Goal: Information Seeking & Learning: Learn about a topic

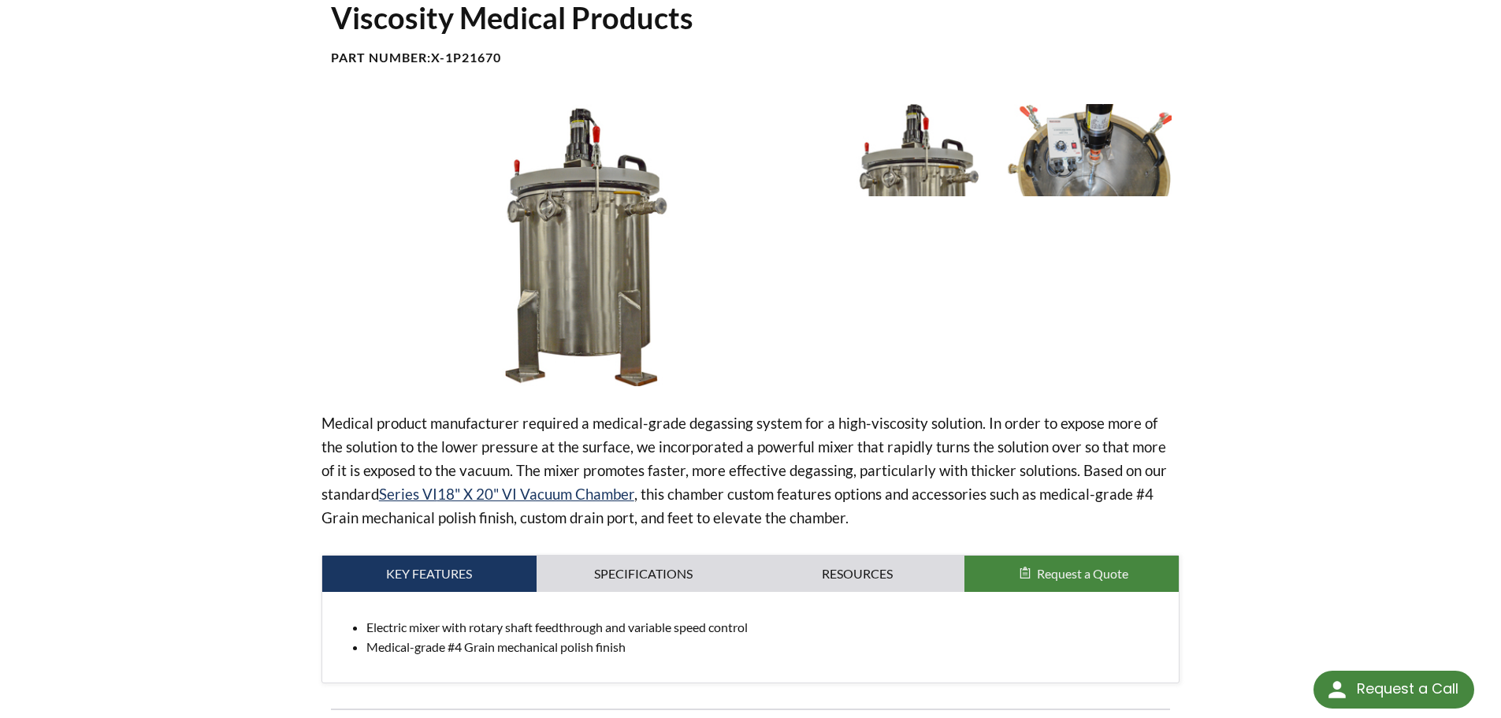
scroll to position [158, 0]
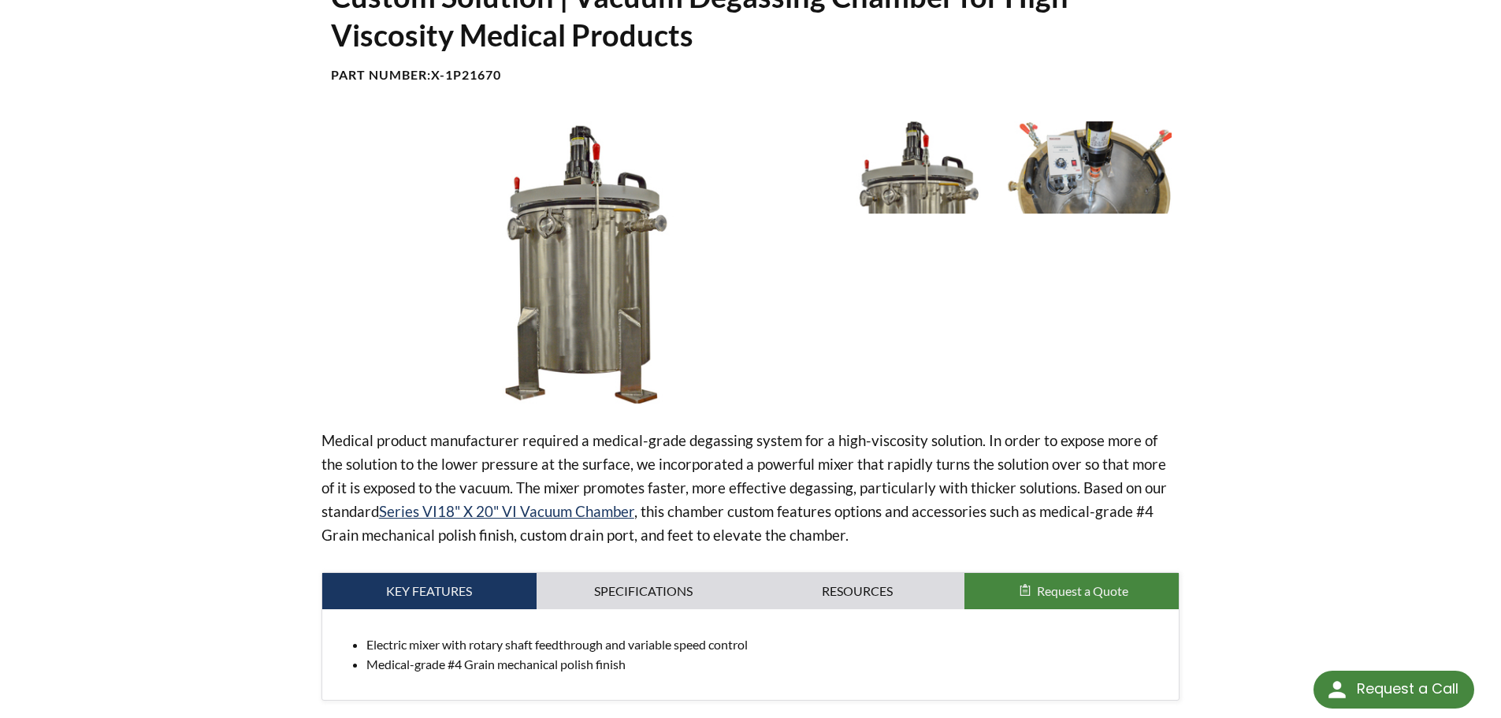
click at [1087, 168] on img at bounding box center [1090, 166] width 164 height 91
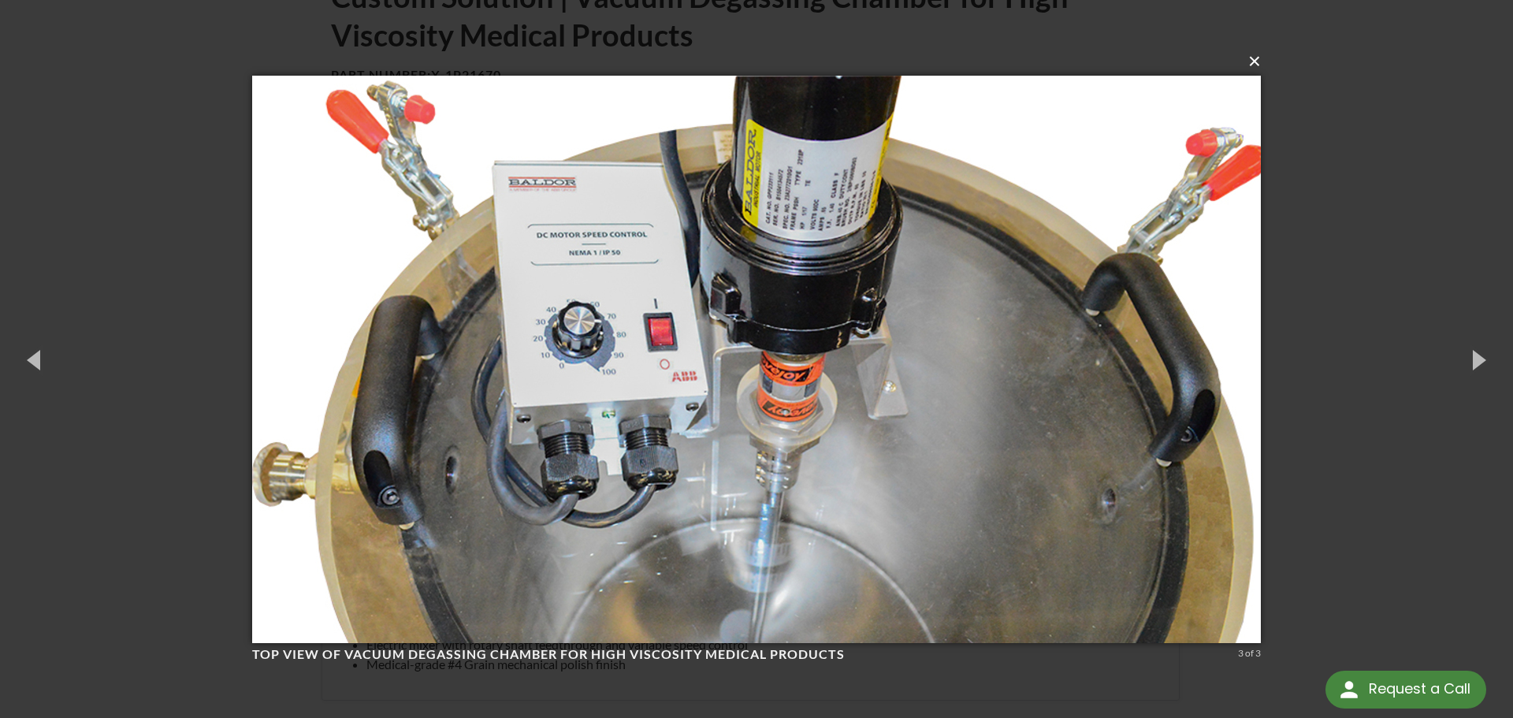
click at [1255, 61] on button "×" at bounding box center [761, 61] width 1009 height 35
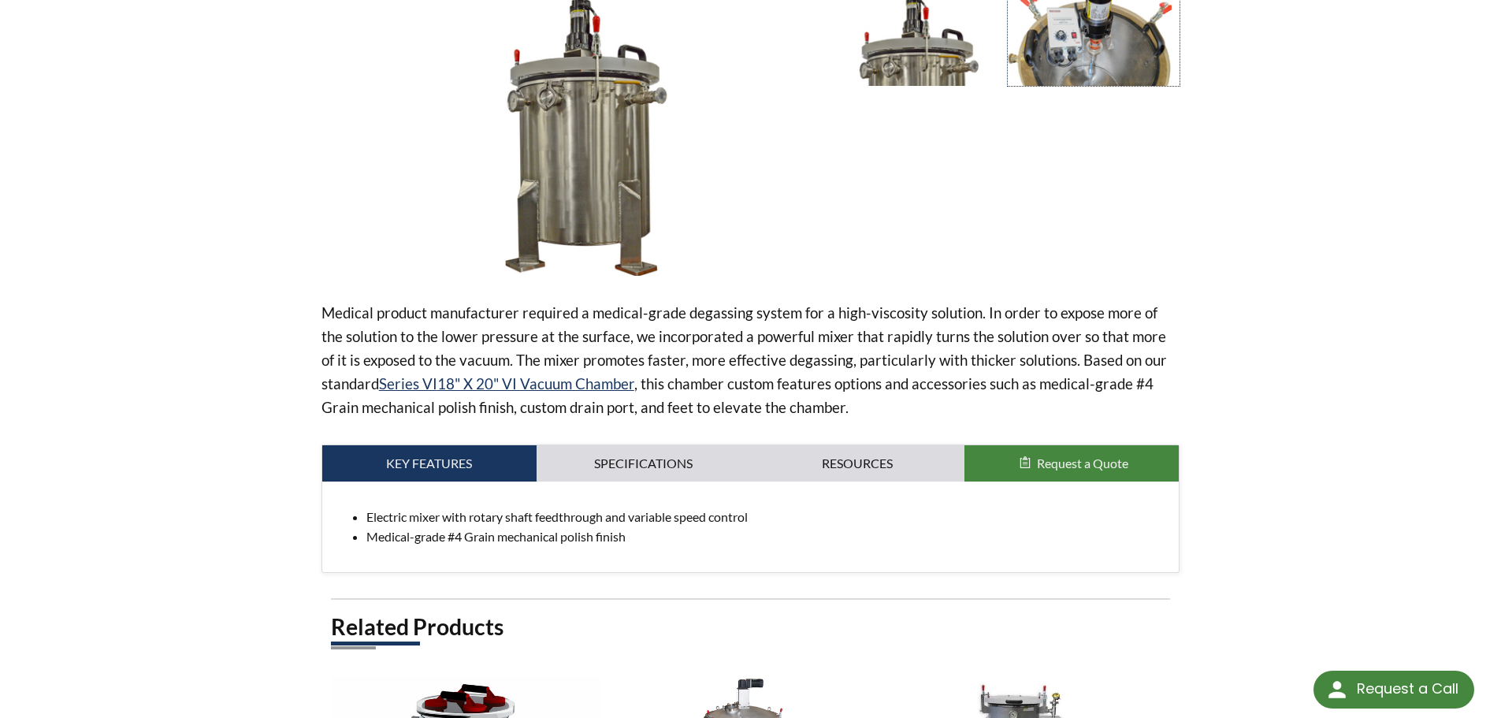
scroll to position [315, 0]
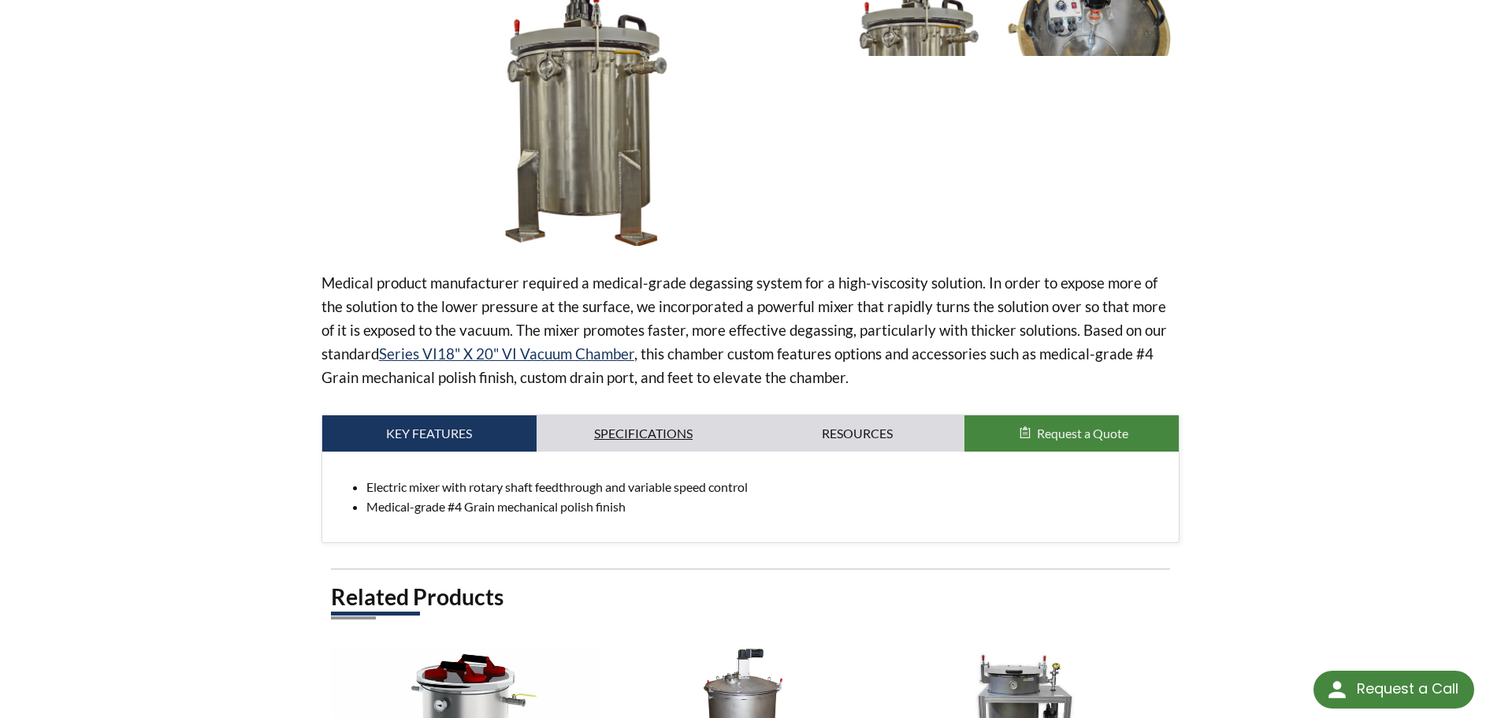
click at [638, 429] on link "Specifications" at bounding box center [644, 433] width 214 height 36
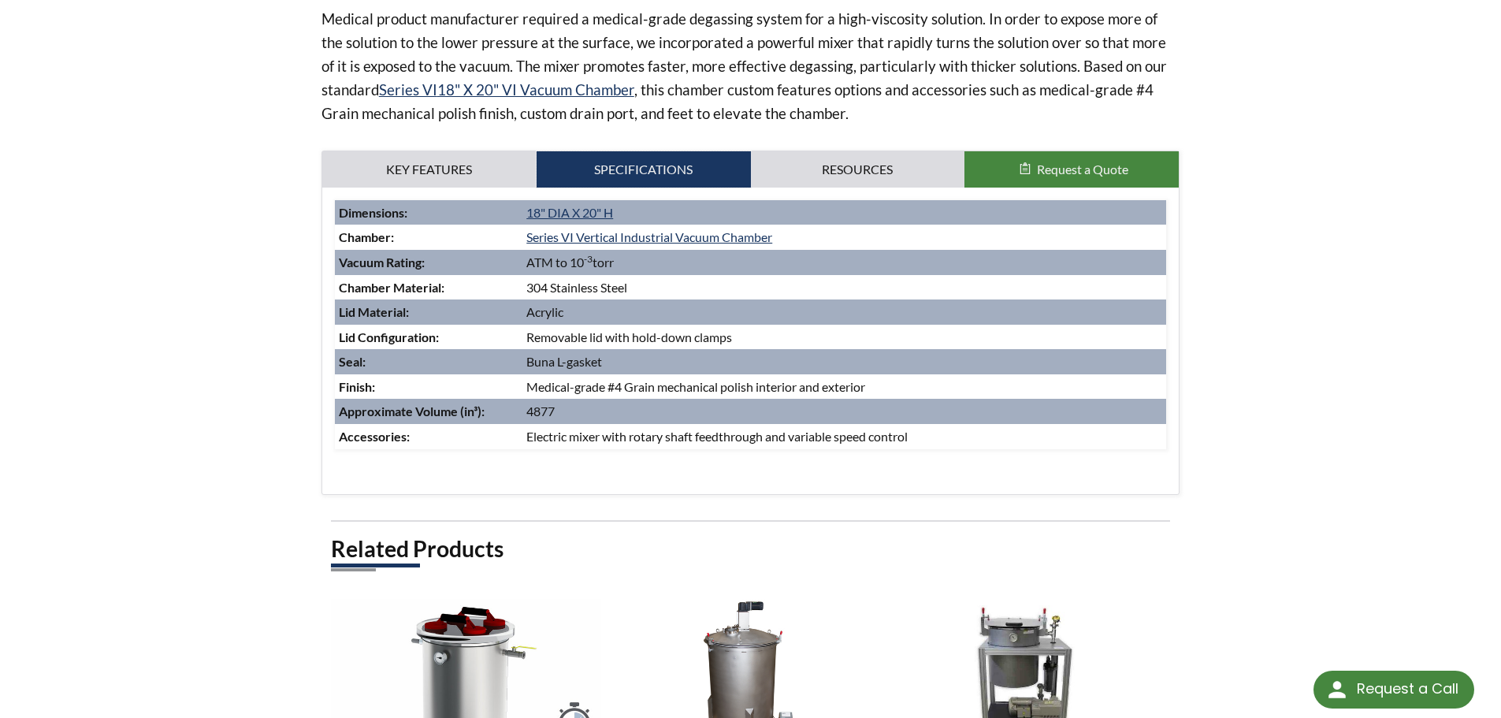
scroll to position [473, 0]
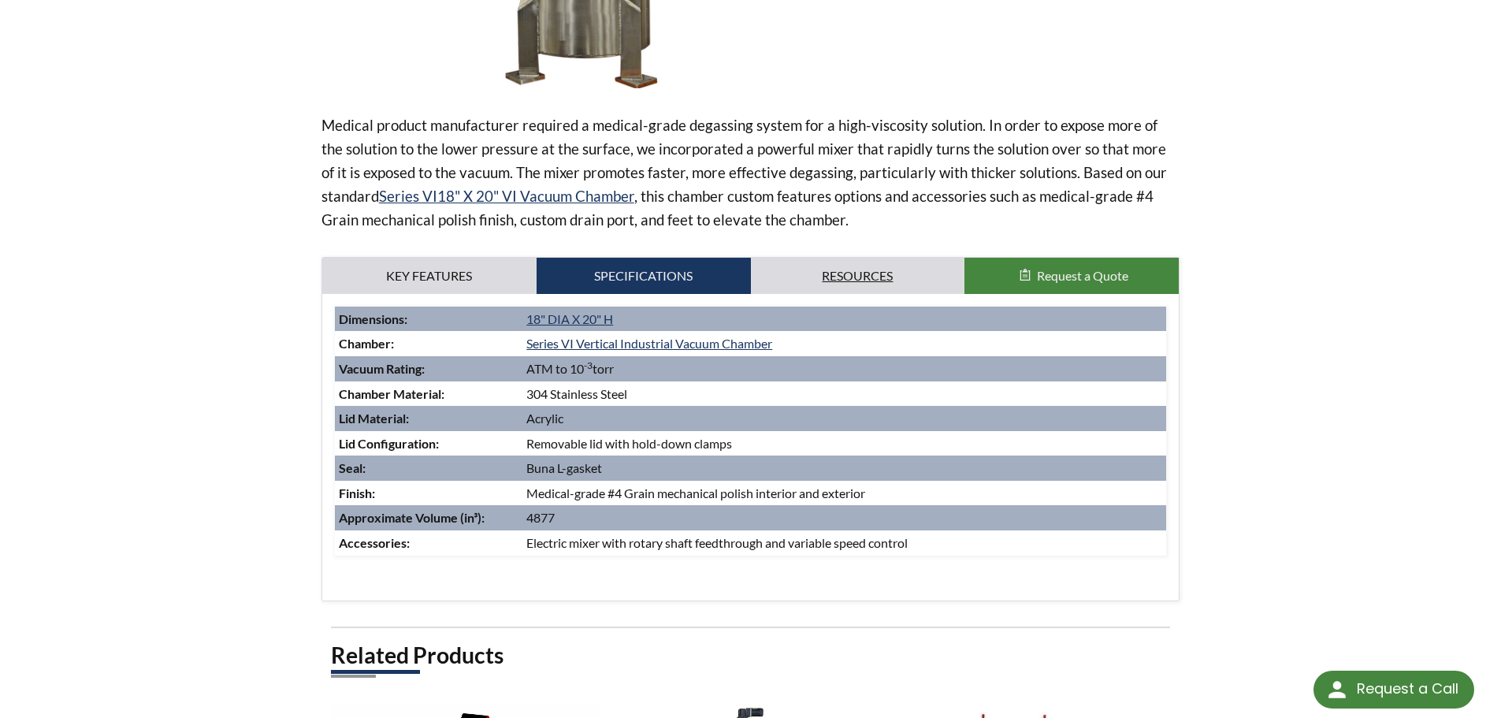
click at [810, 281] on link "Resources" at bounding box center [858, 276] width 214 height 36
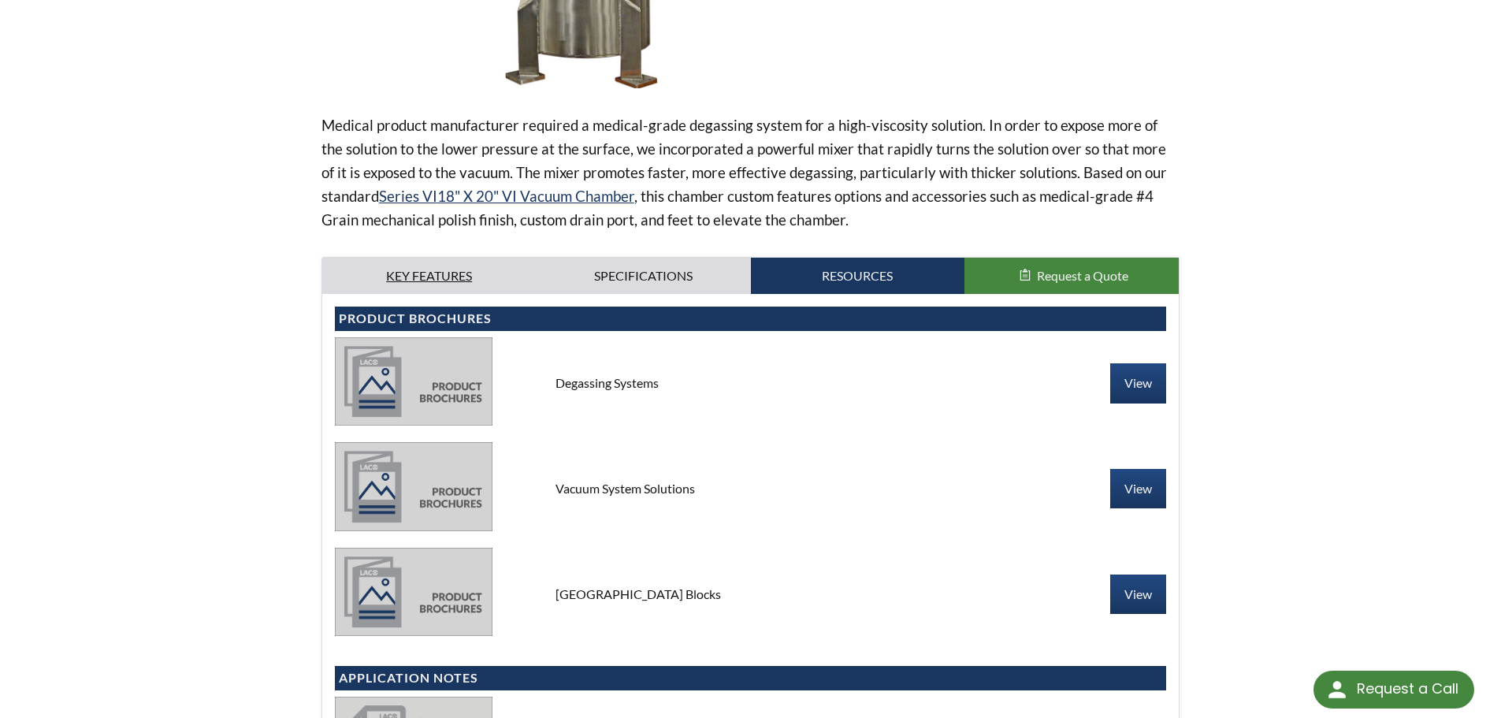
click at [463, 262] on link "Key Features" at bounding box center [429, 276] width 214 height 36
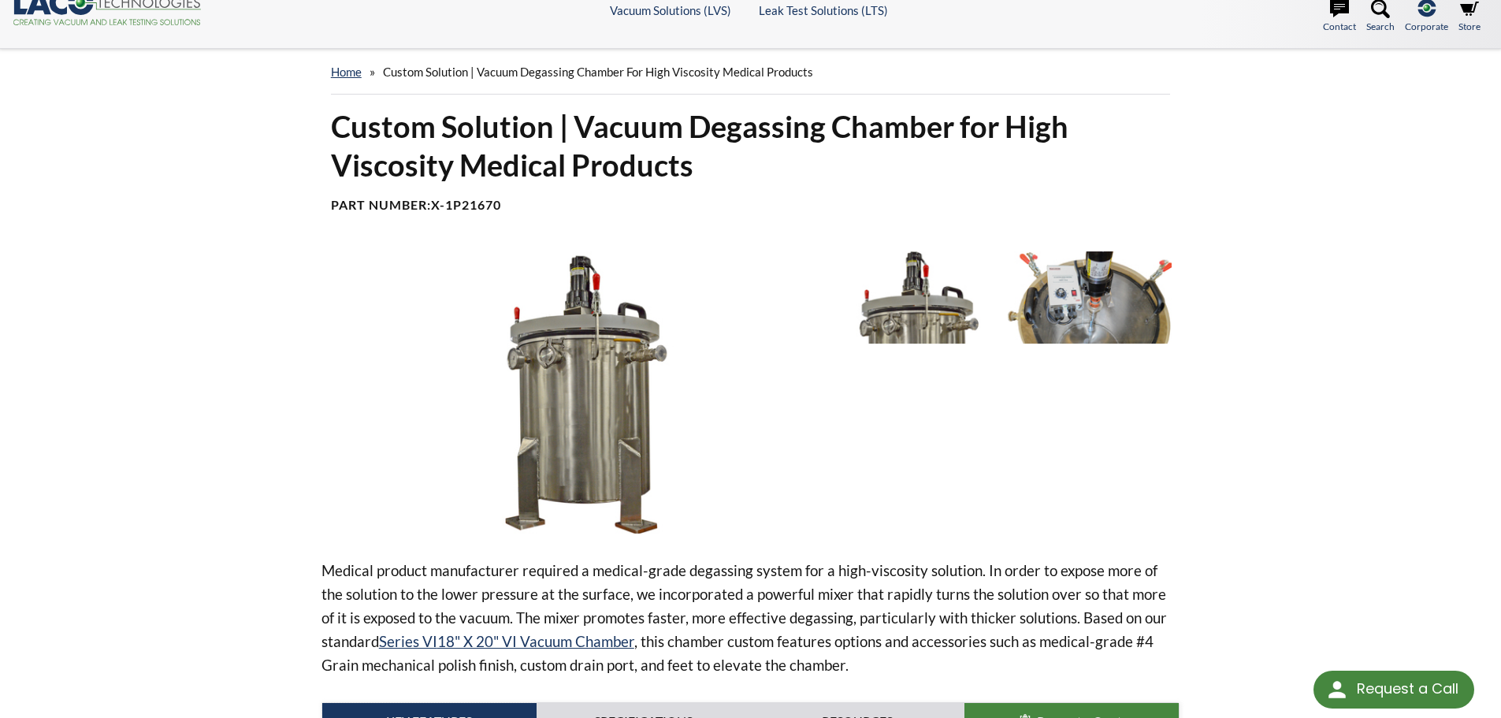
scroll to position [0, 0]
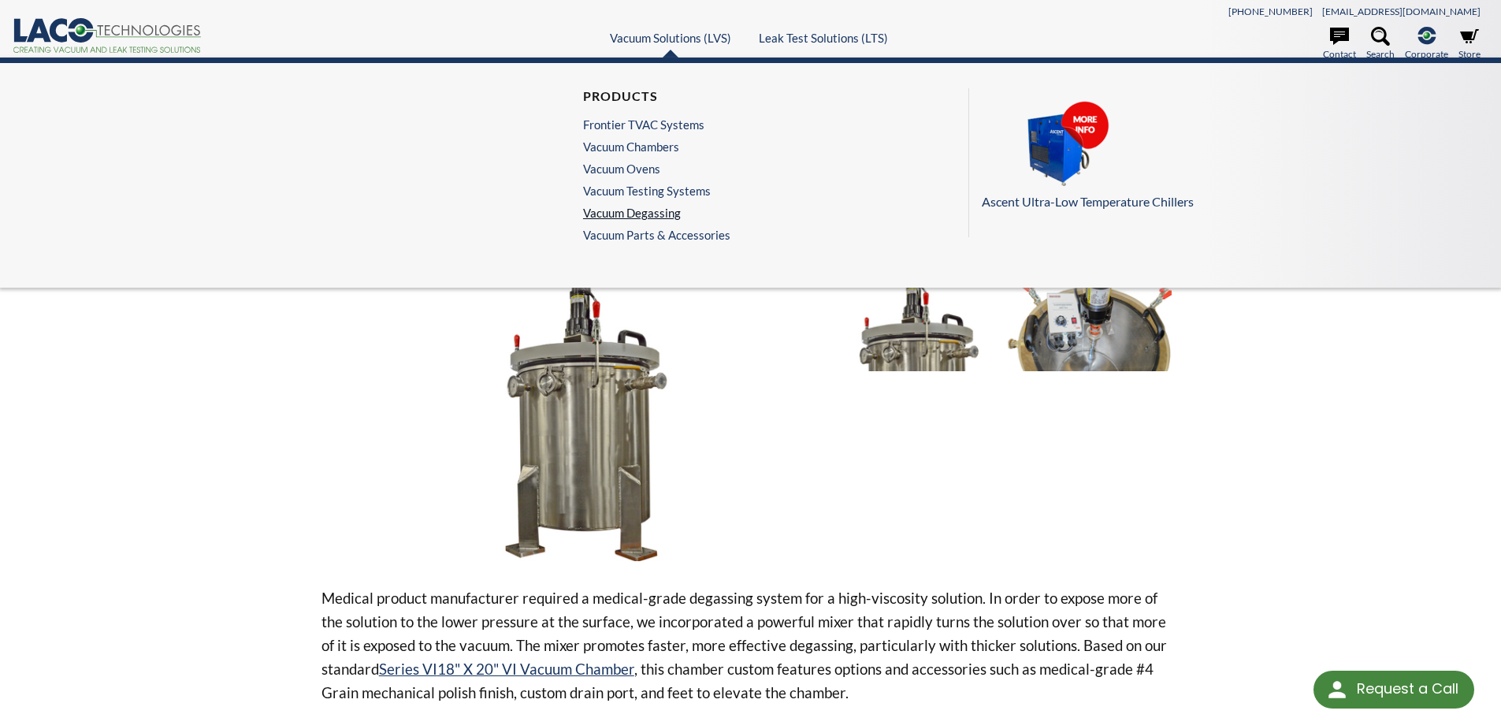
click at [623, 213] on link "Vacuum Degassing" at bounding box center [652, 213] width 139 height 14
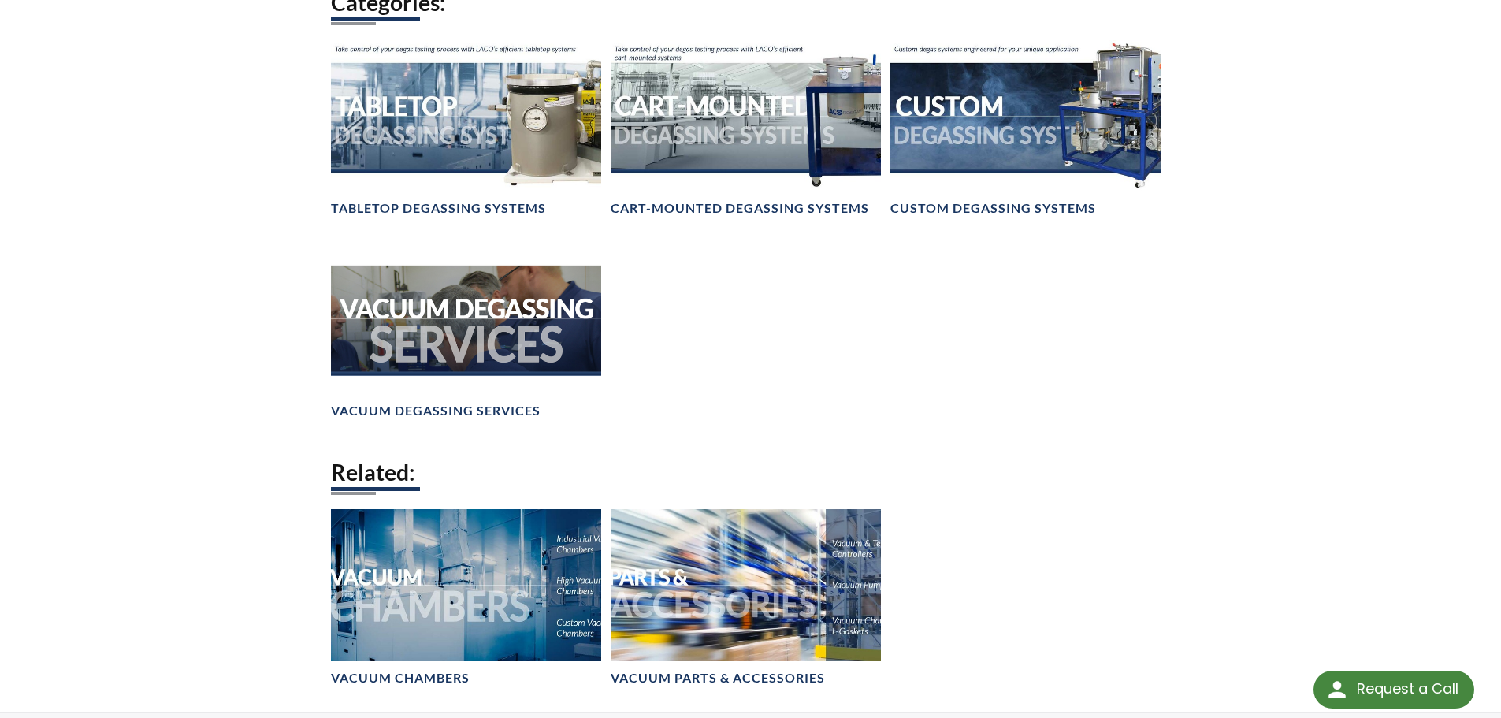
scroll to position [1261, 0]
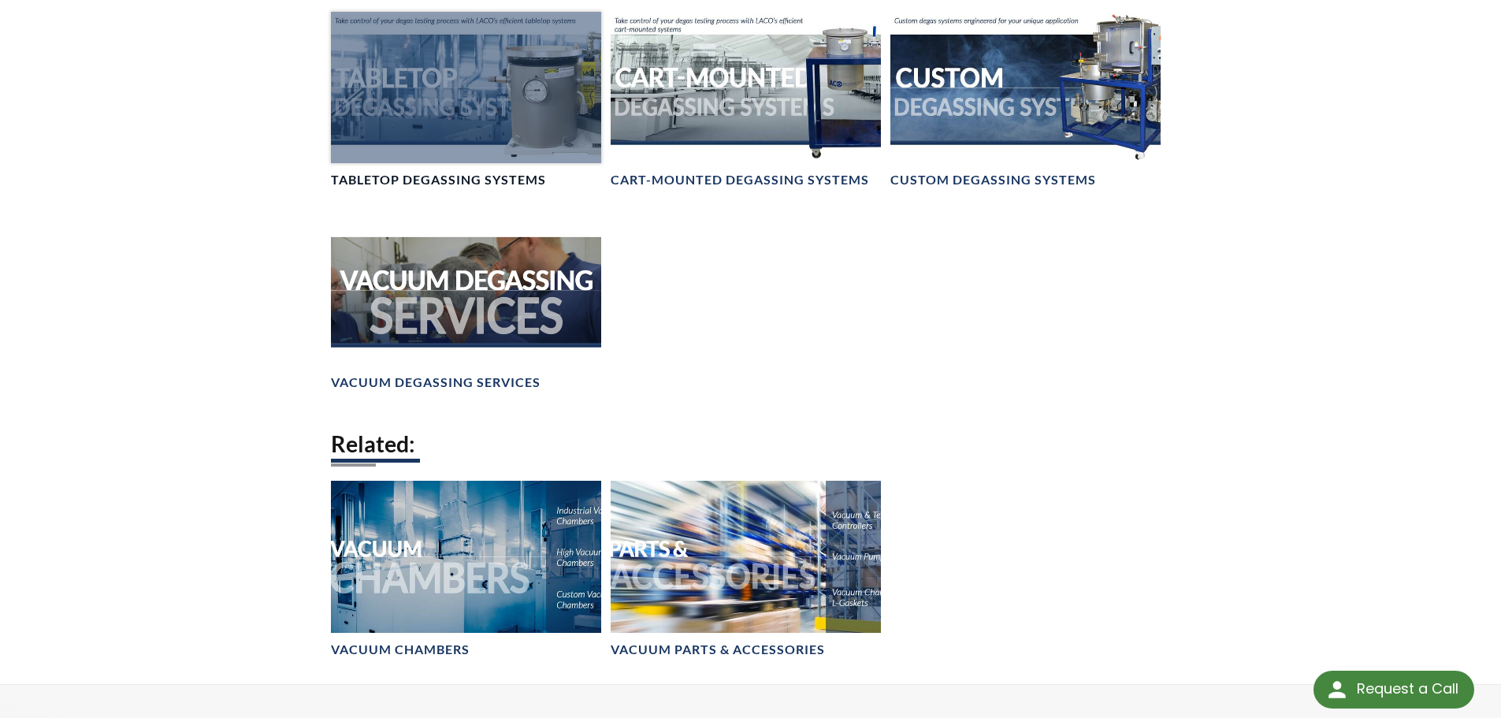
click at [439, 91] on div at bounding box center [466, 88] width 270 height 152
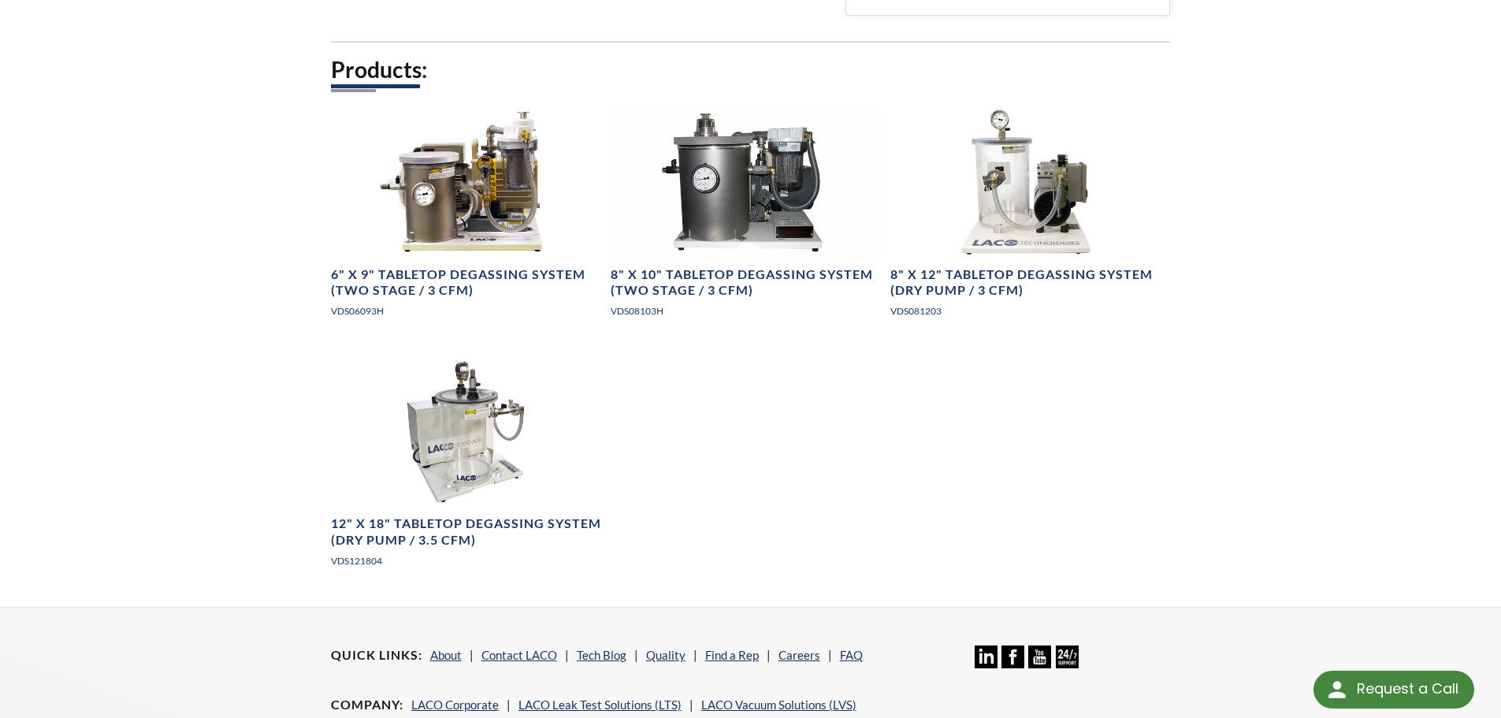
scroll to position [867, 0]
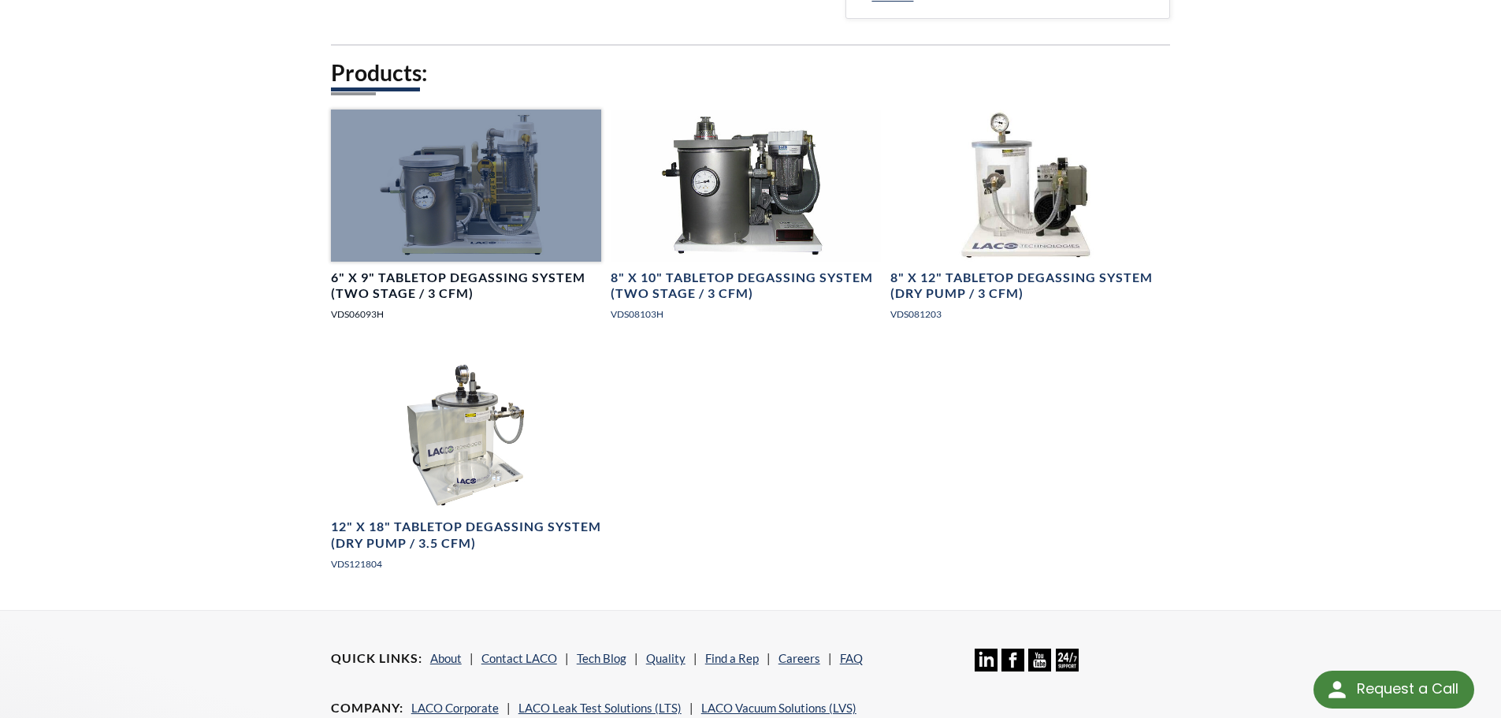
click at [461, 286] on h4 "6" X 9" Tabletop Degassing System (Two Stage / 3 CFM)" at bounding box center [466, 286] width 270 height 33
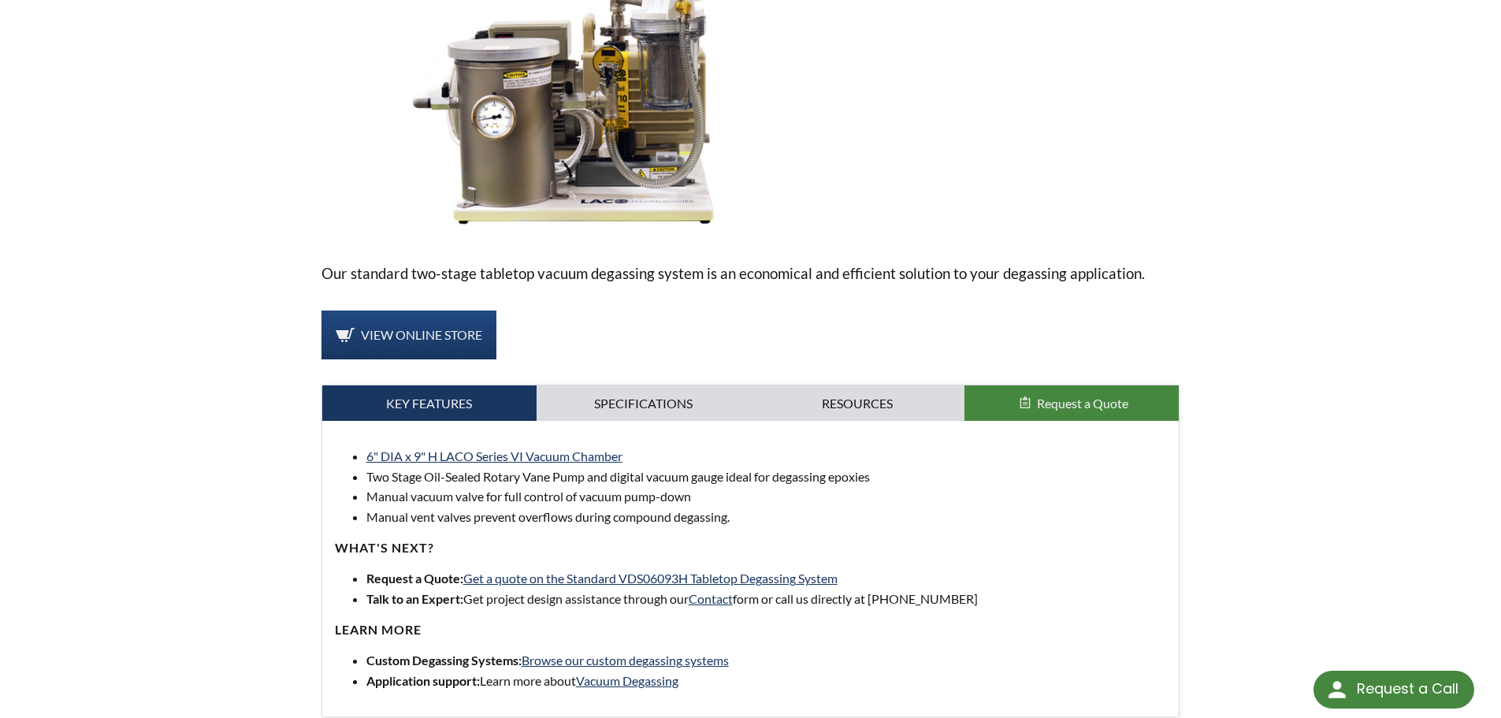
scroll to position [315, 0]
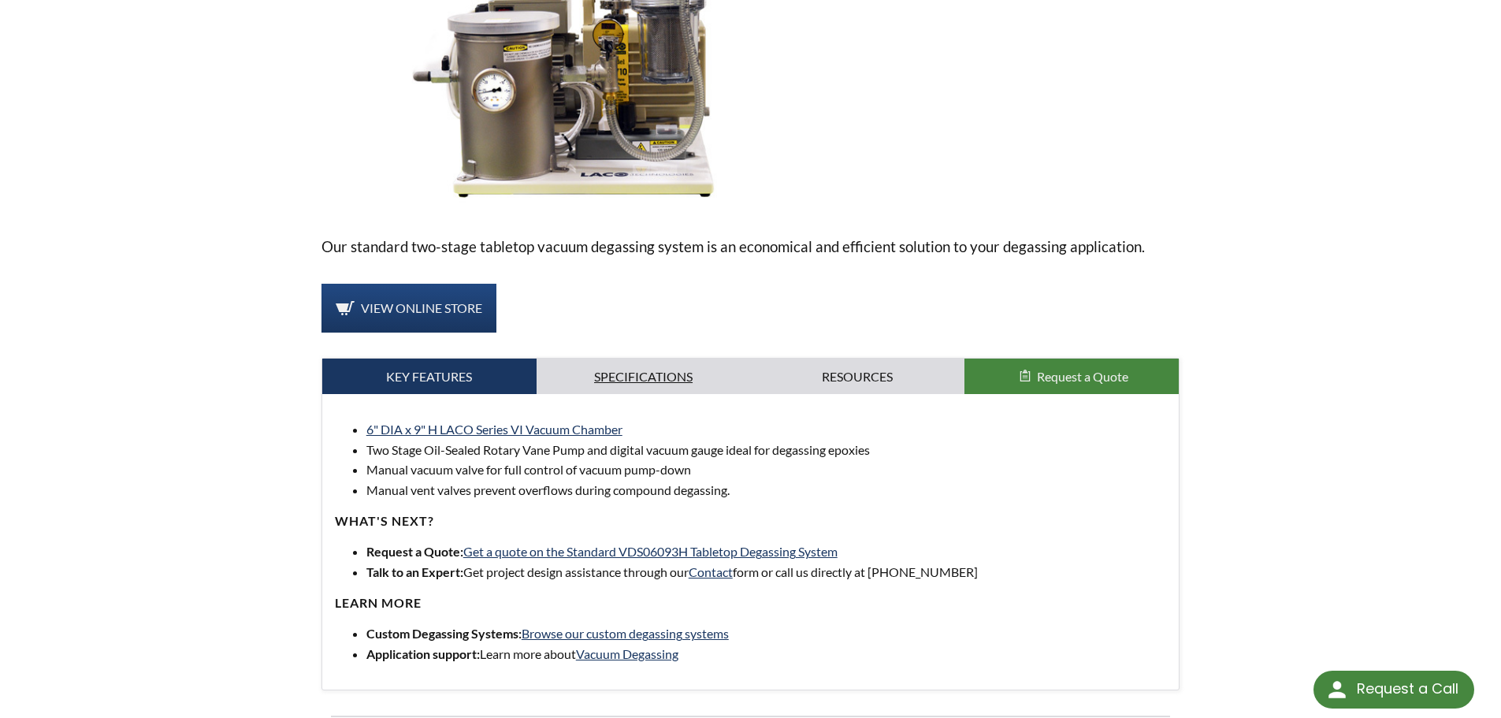
click at [656, 380] on link "Specifications" at bounding box center [644, 377] width 214 height 36
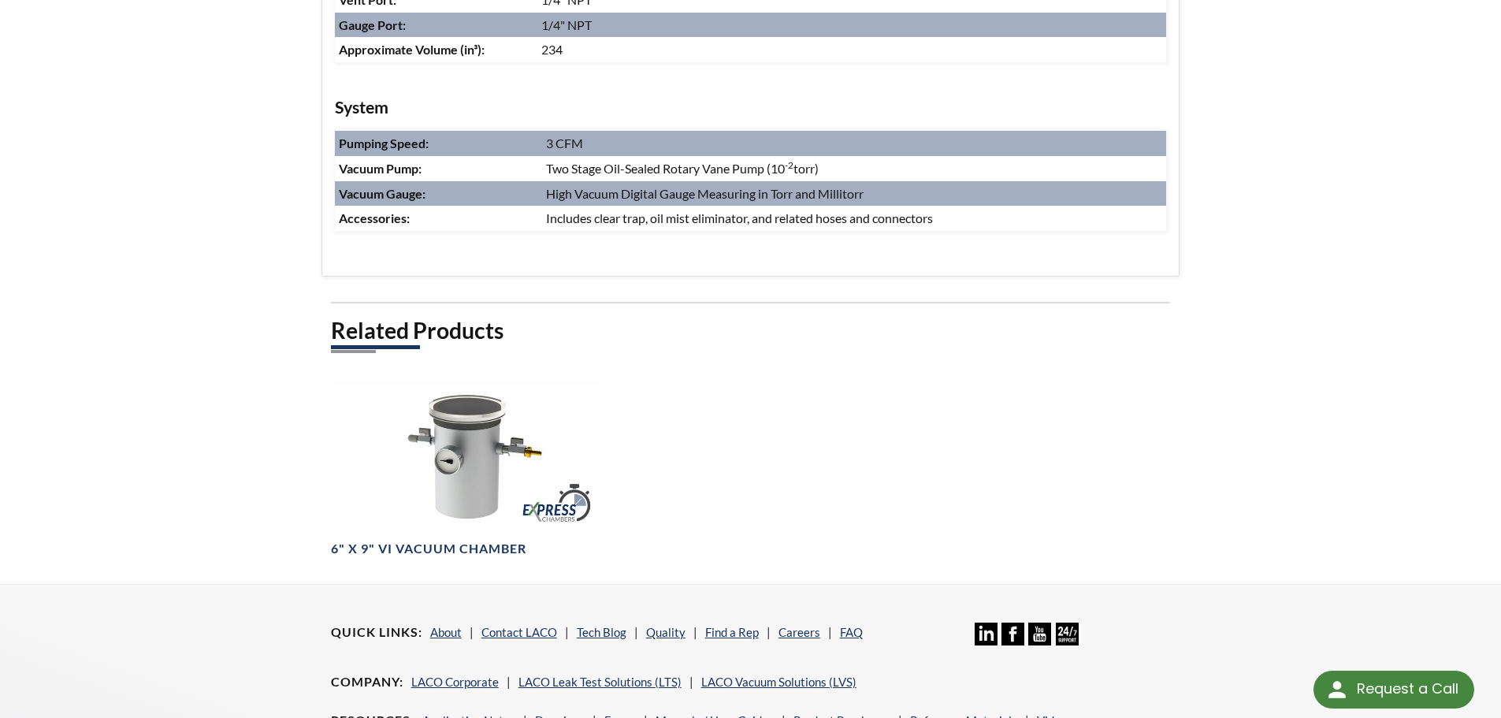
scroll to position [946, 0]
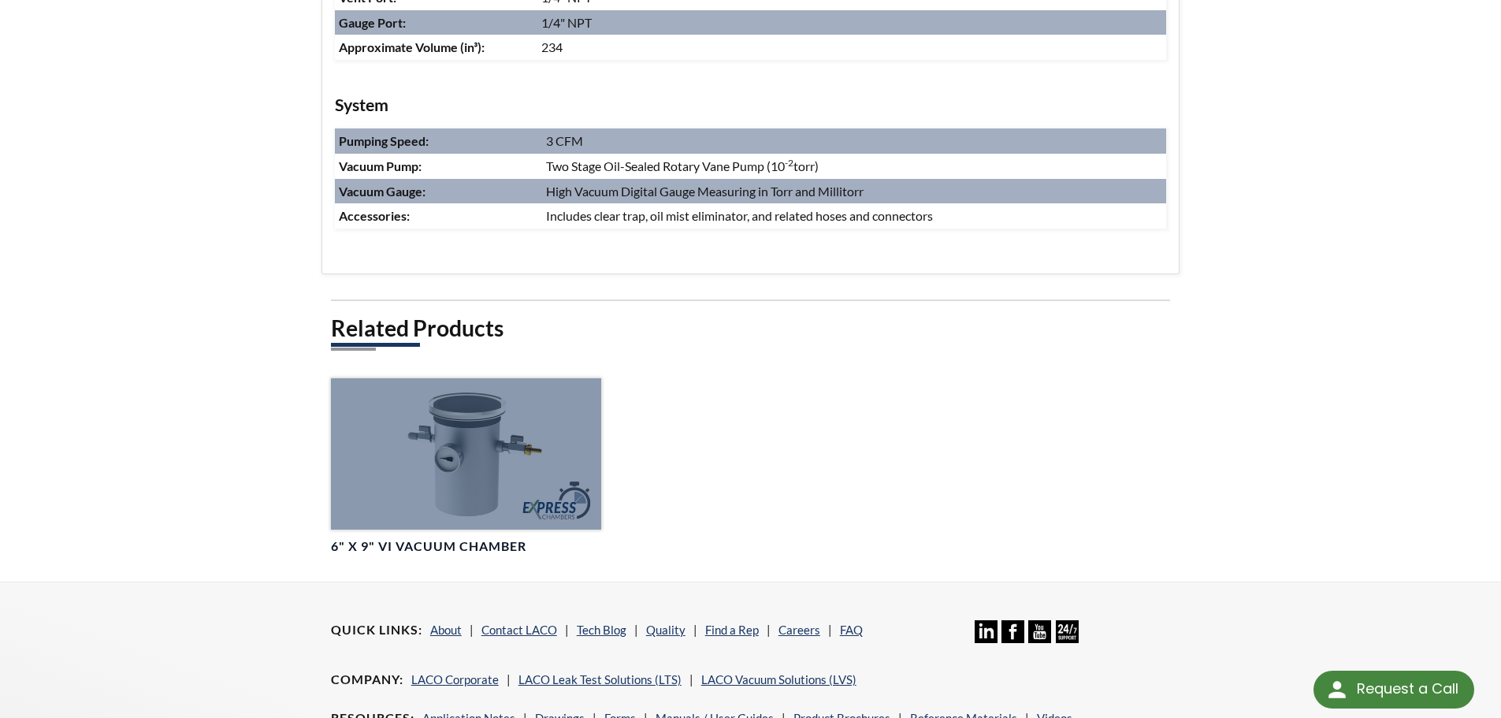
click at [437, 510] on div at bounding box center [466, 454] width 270 height 152
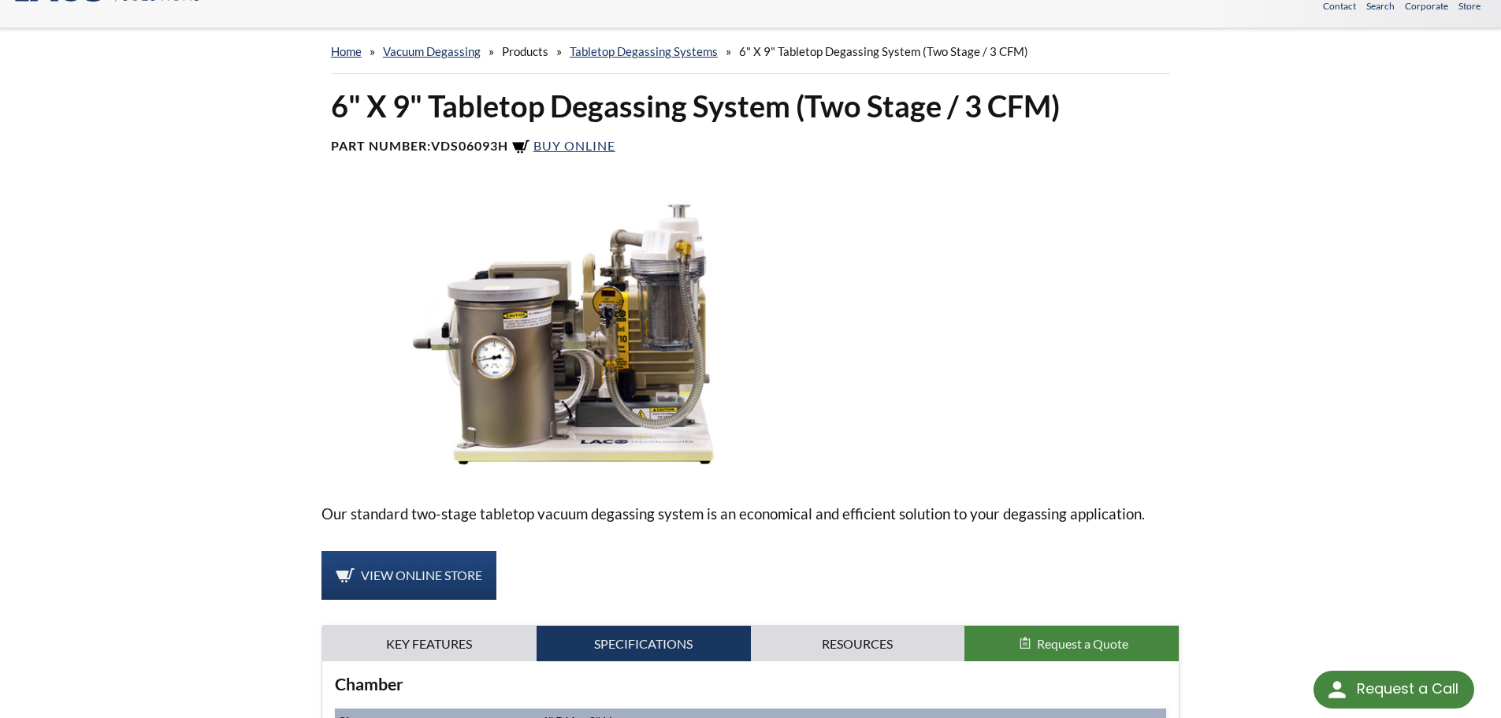
scroll to position [0, 0]
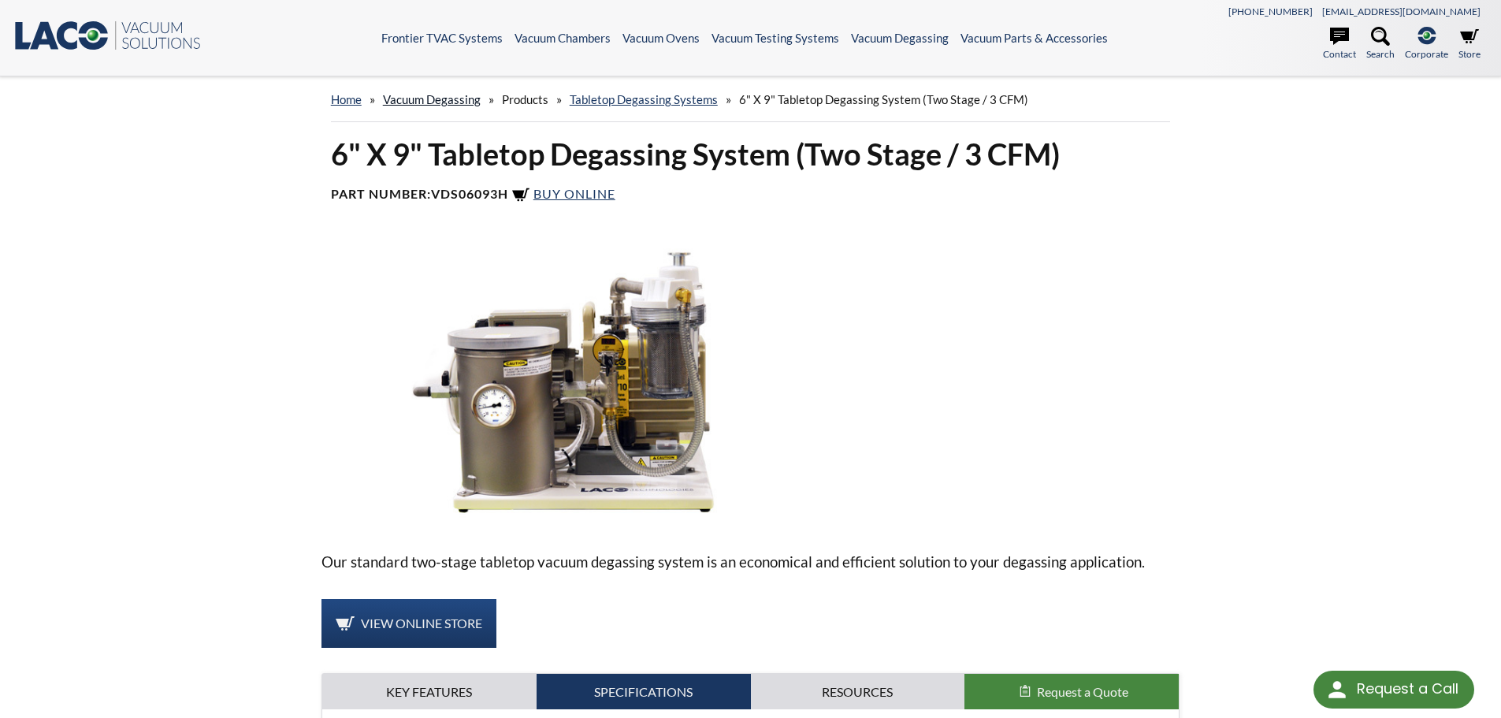
click at [437, 95] on link "Vacuum Degassing" at bounding box center [432, 99] width 98 height 14
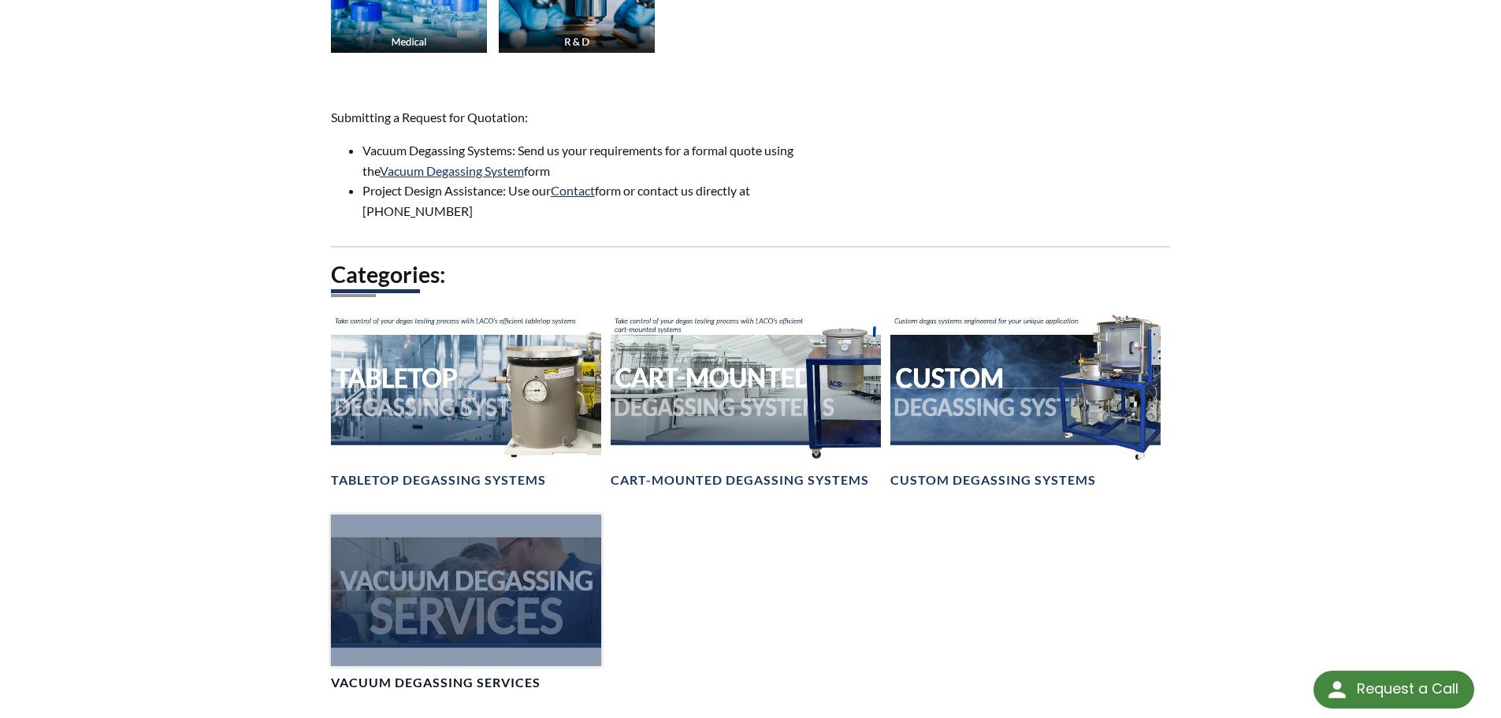
scroll to position [1025, 0]
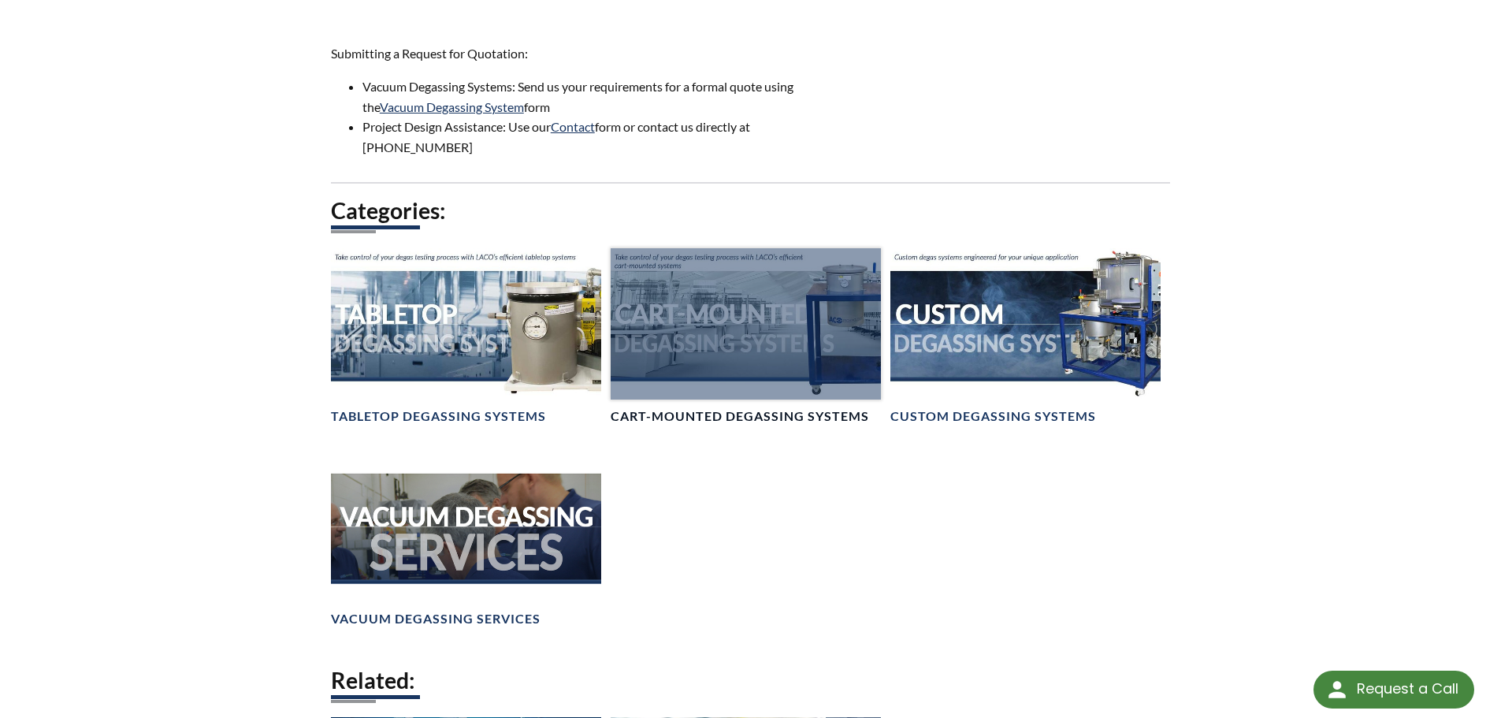
click at [737, 363] on div at bounding box center [746, 324] width 270 height 152
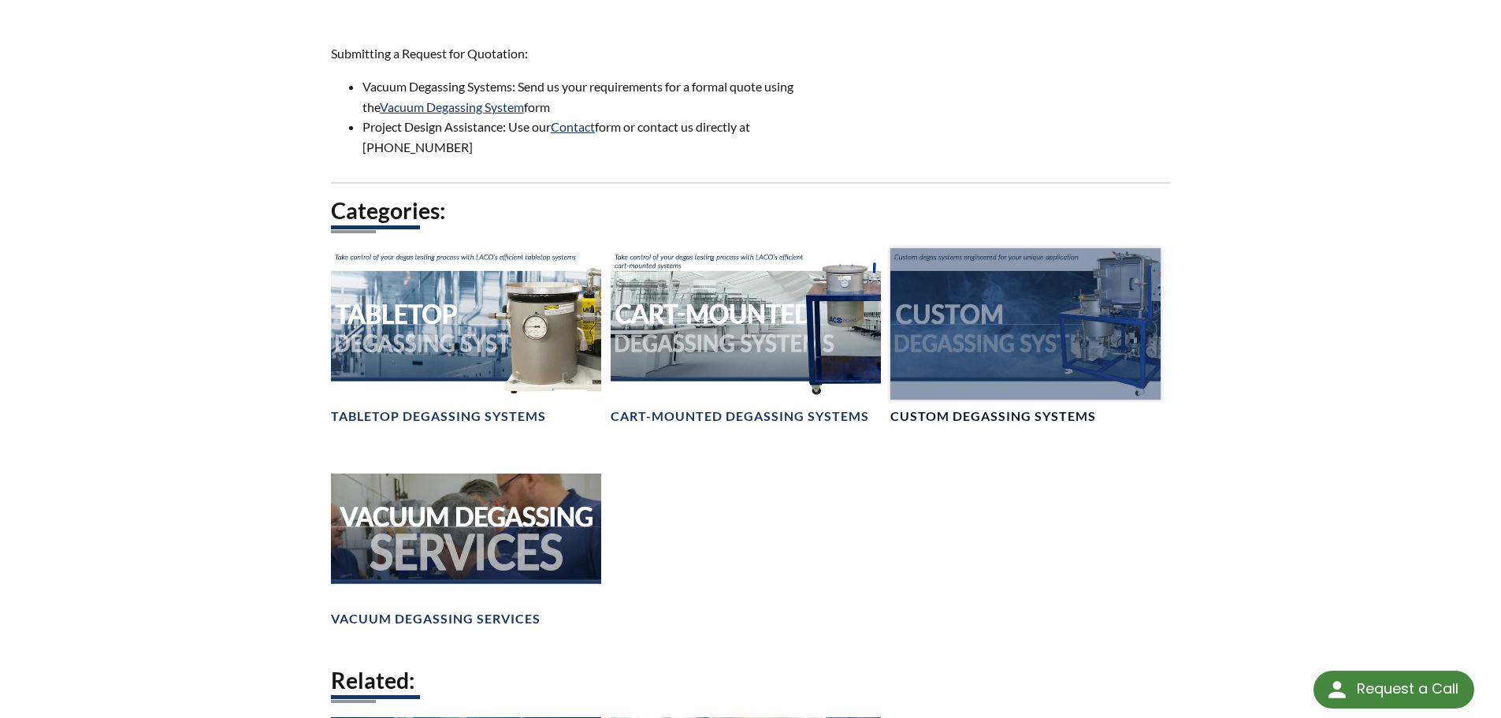
click at [1019, 348] on div at bounding box center [1026, 324] width 270 height 152
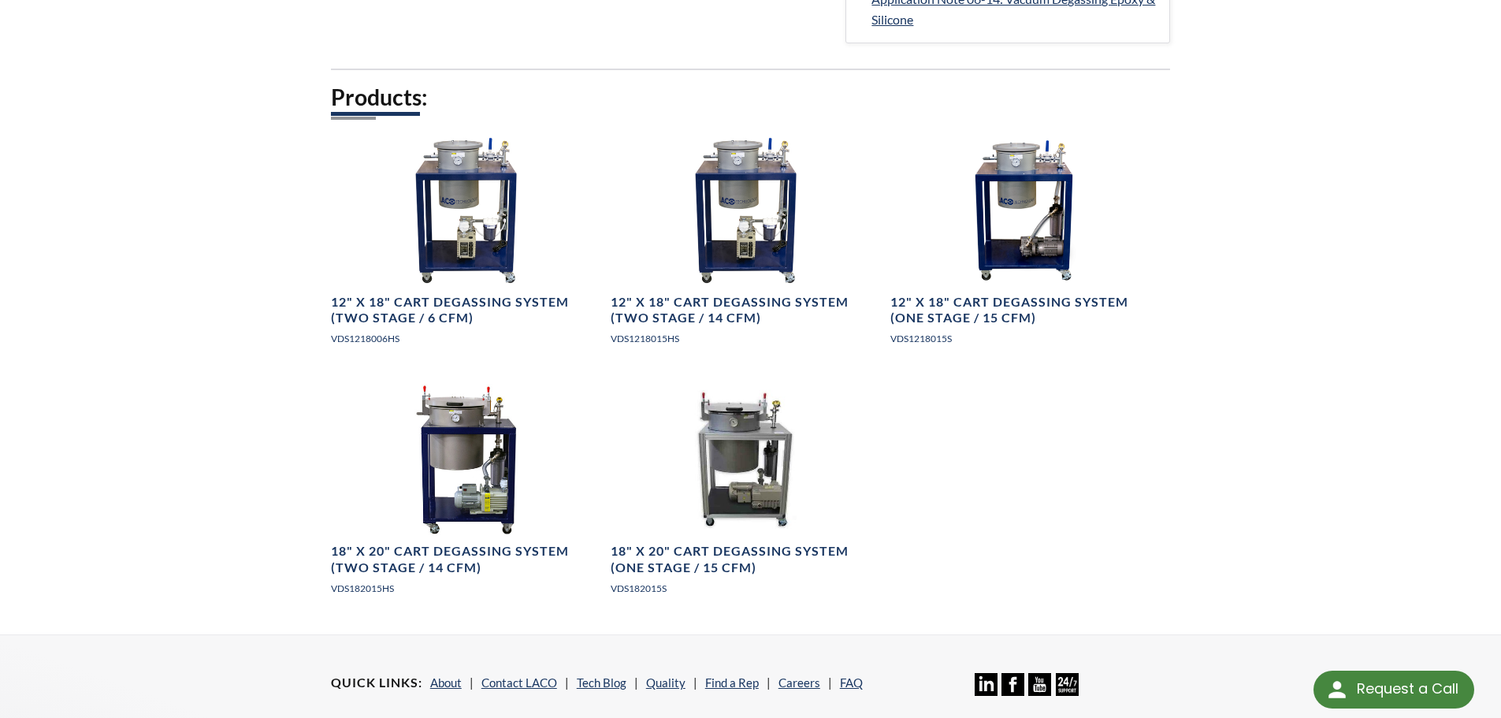
scroll to position [788, 0]
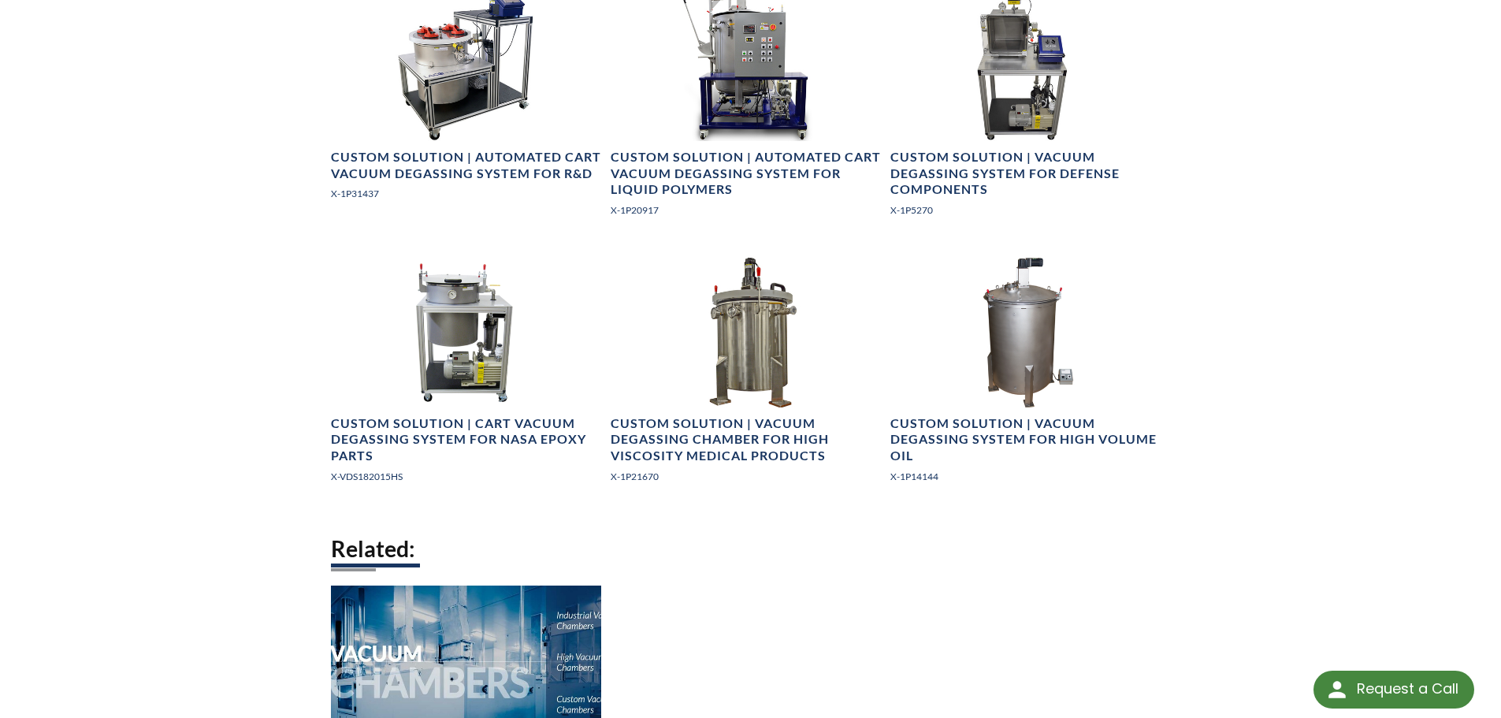
scroll to position [1813, 0]
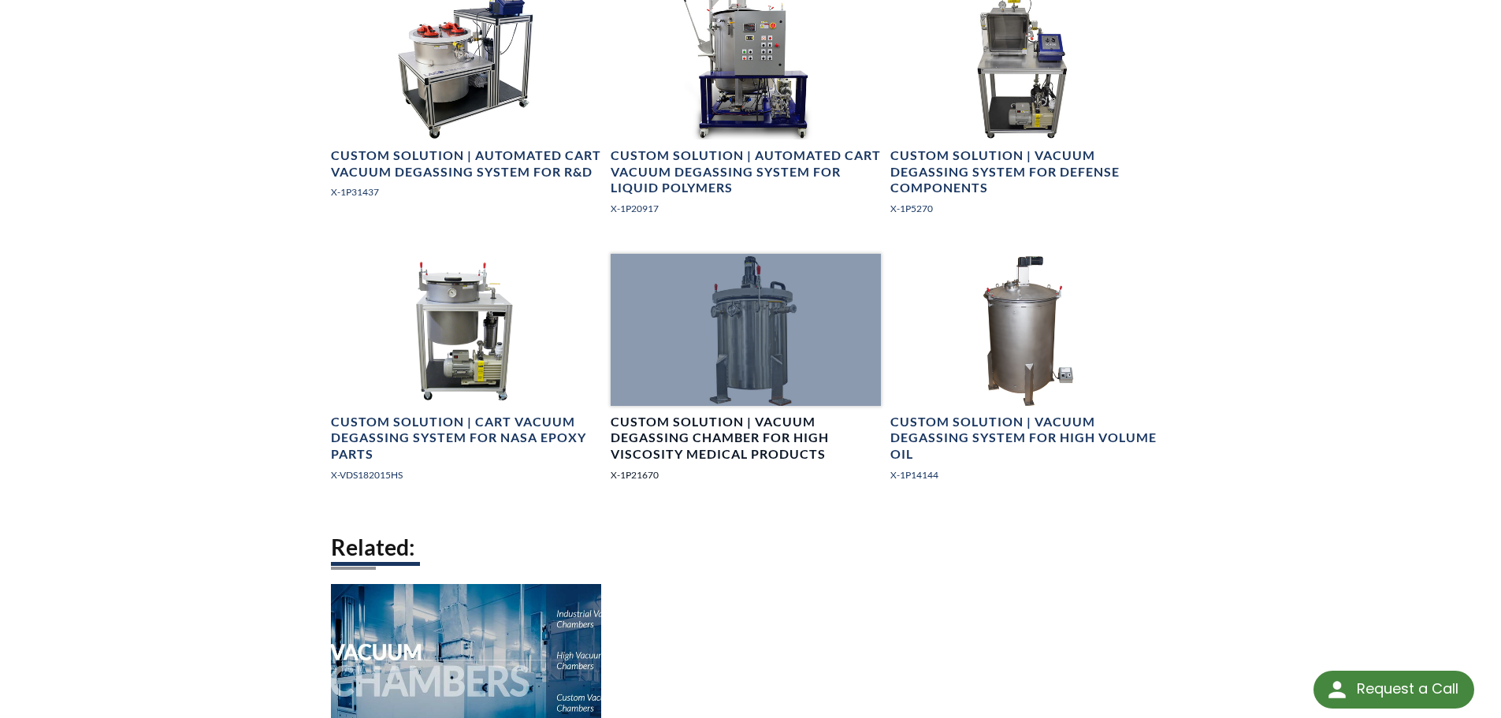
click at [725, 431] on h4 "Custom Solution | Vacuum Degassing Chamber for High Viscosity Medical Products" at bounding box center [746, 438] width 270 height 49
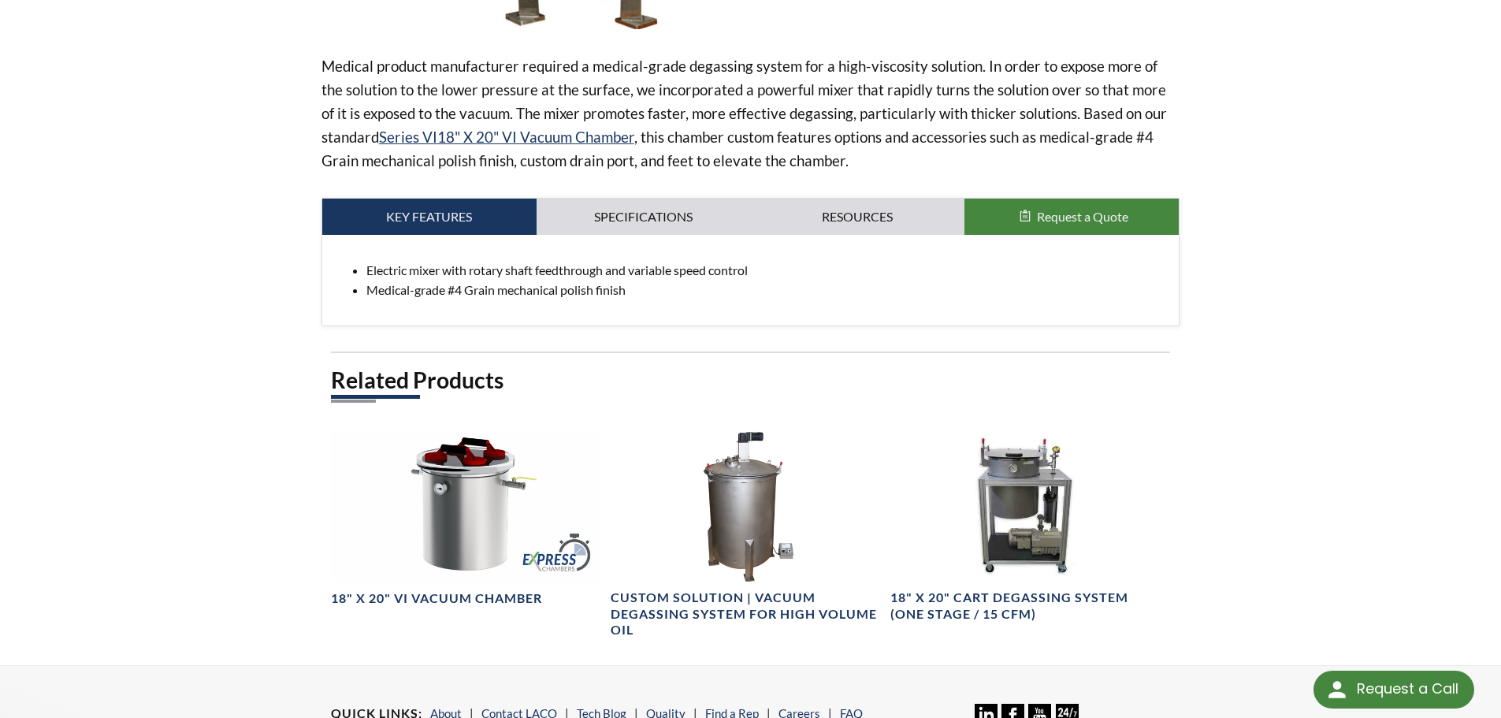
scroll to position [552, 0]
click at [634, 217] on link "Specifications" at bounding box center [644, 216] width 214 height 36
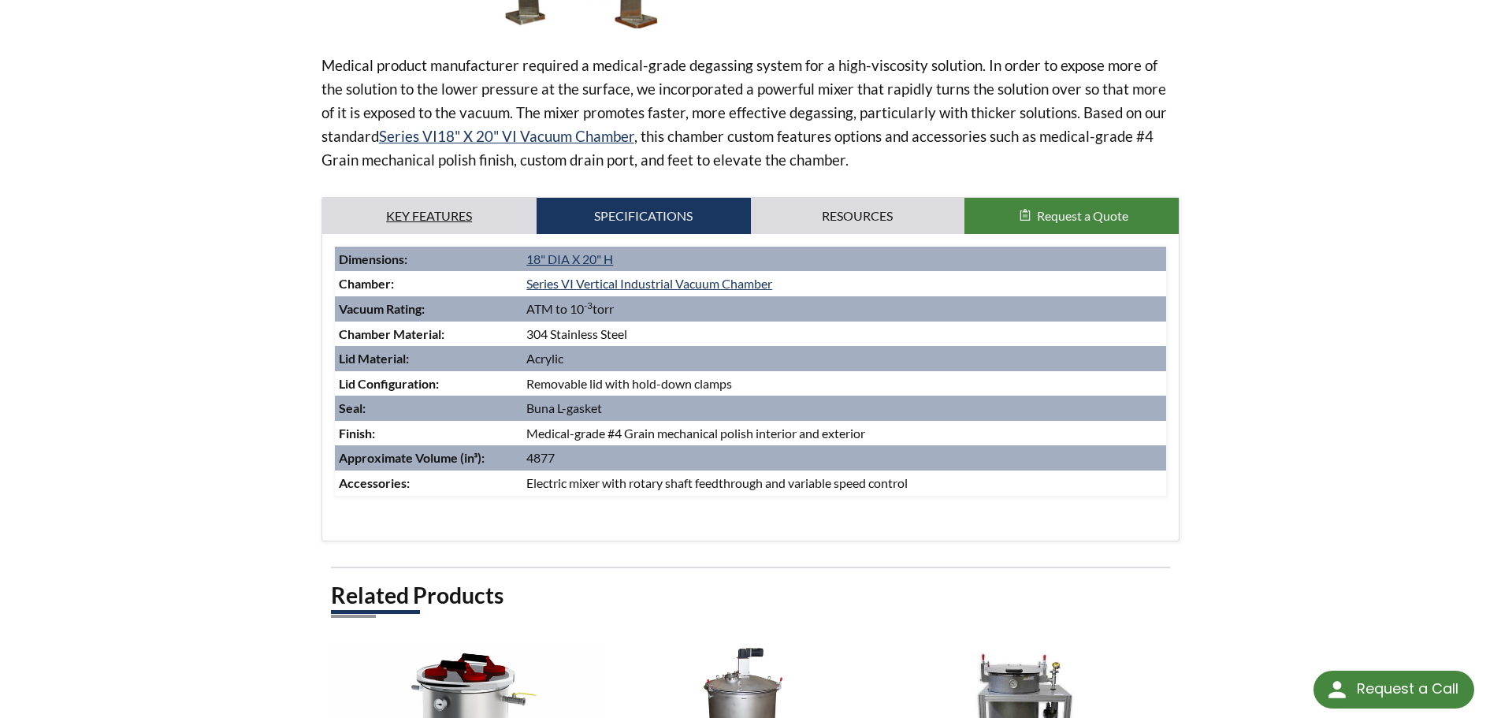
click at [497, 210] on link "Key Features" at bounding box center [429, 216] width 214 height 36
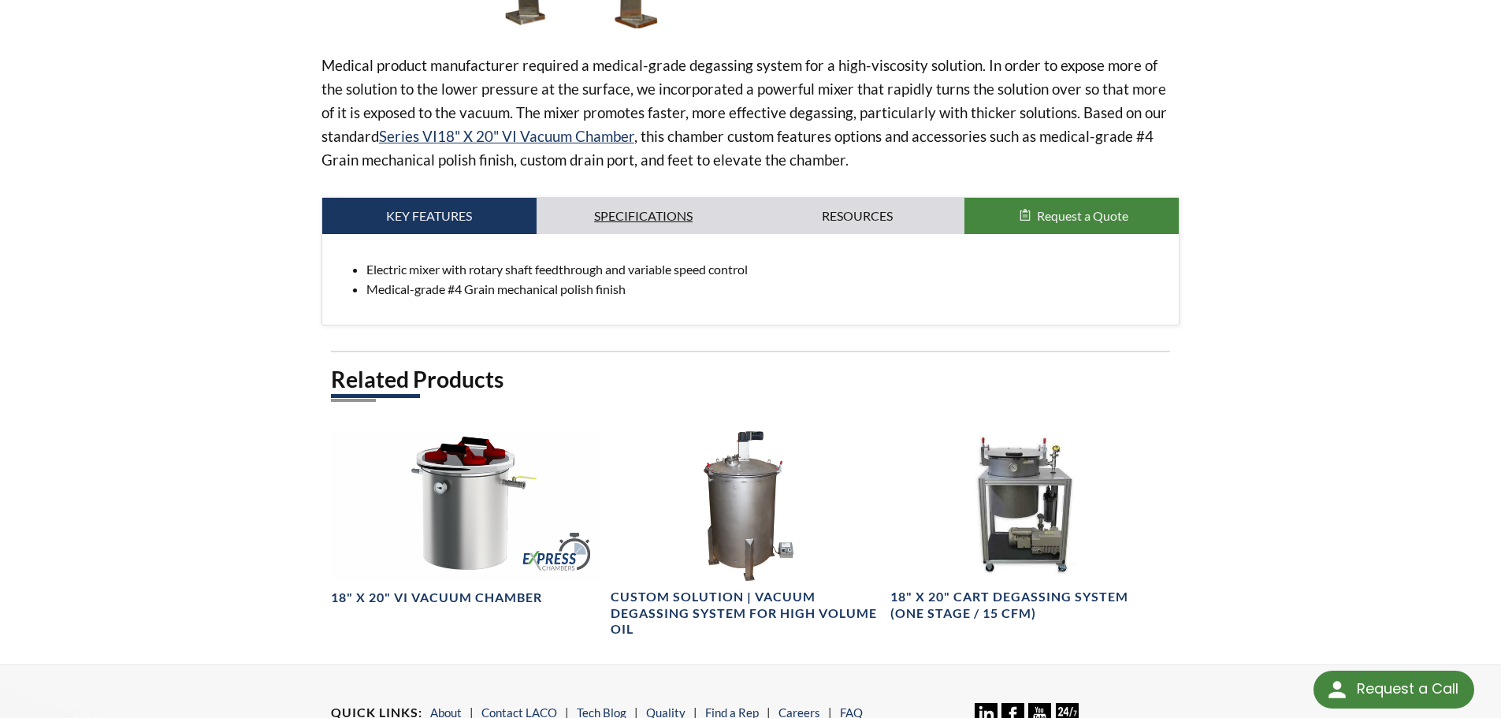
click at [657, 207] on link "Specifications" at bounding box center [644, 216] width 214 height 36
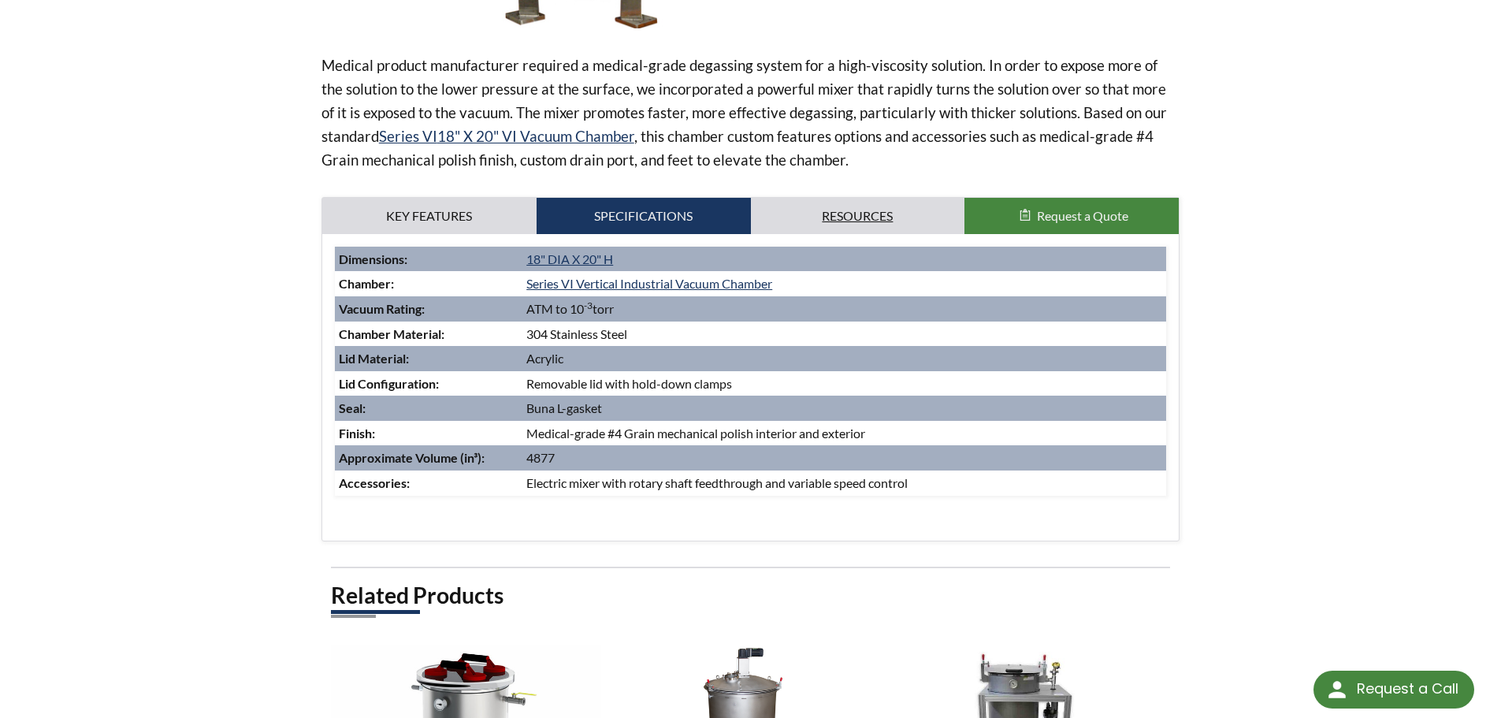
click at [866, 217] on link "Resources" at bounding box center [858, 216] width 214 height 36
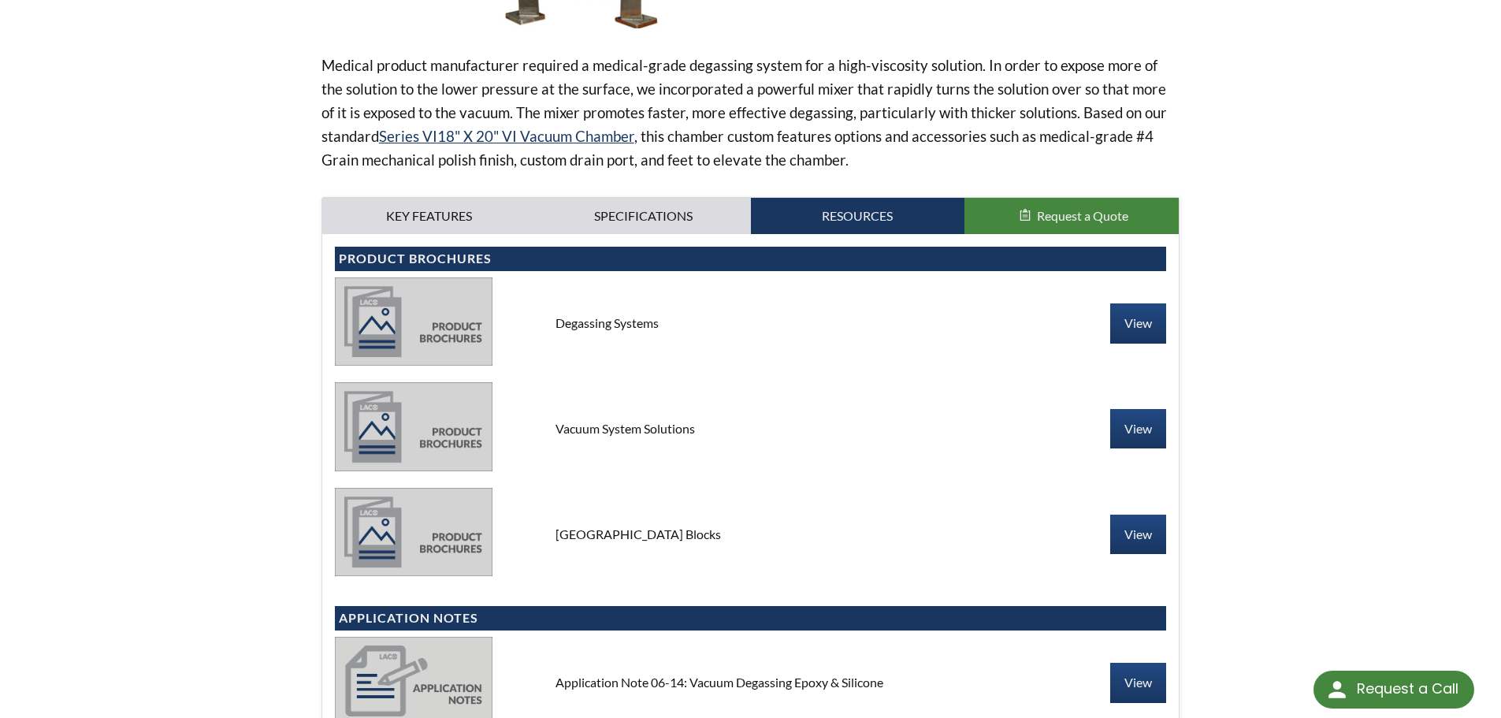
click at [622, 320] on div "Degassing Systems" at bounding box center [751, 322] width 416 height 17
click at [1114, 332] on link "View" at bounding box center [1138, 322] width 56 height 39
click at [220, 133] on div "home » Vacuum Degassing » Products » Custom Degassing Systems » Custom Solution…" at bounding box center [750, 303] width 1501 height 1557
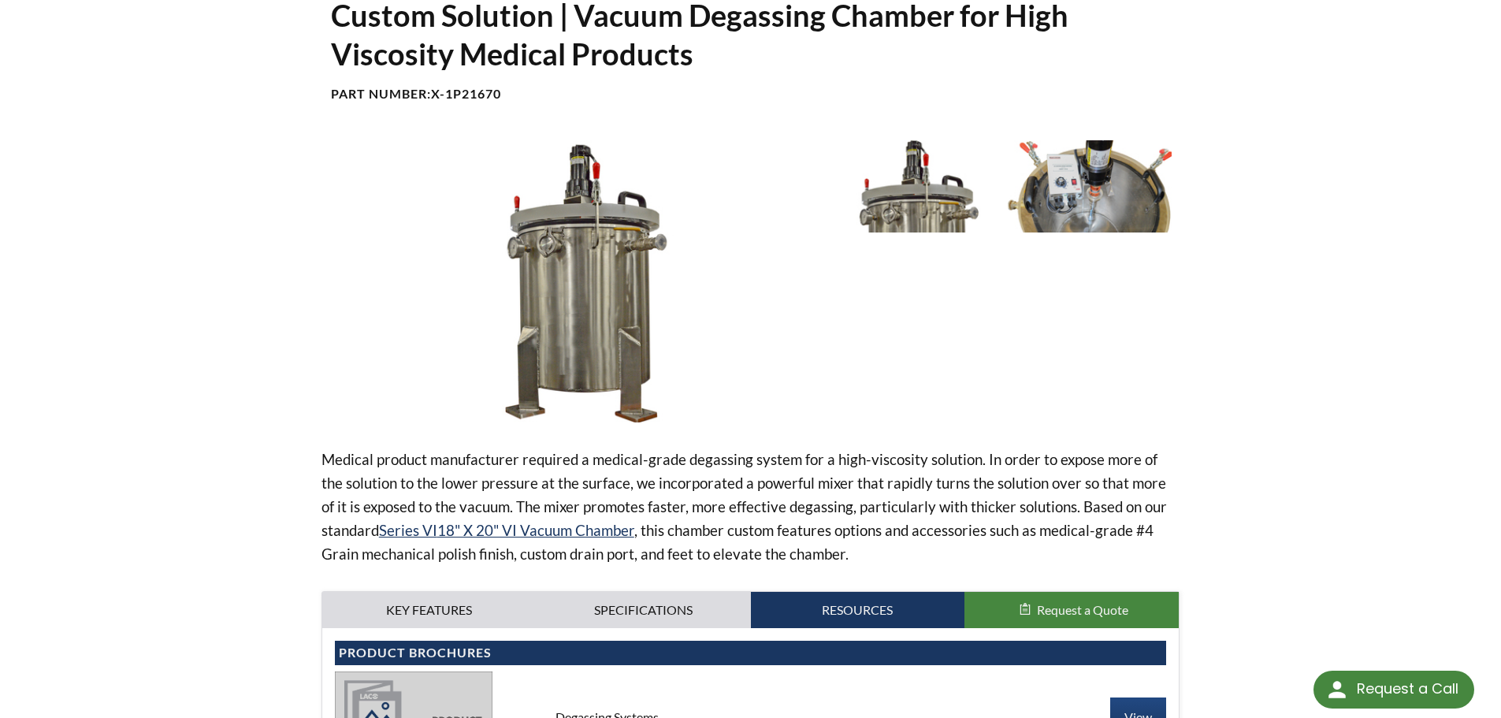
scroll to position [0, 0]
